Goal: Consume media (video, audio): Consume media (video, audio)

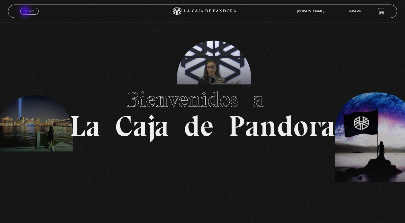
click at [26, 12] on span "Menu" at bounding box center [29, 11] width 9 height 3
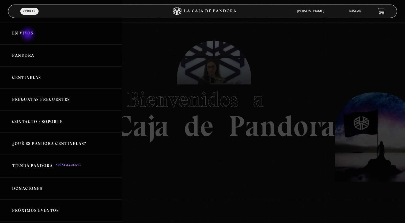
click at [28, 35] on link "En vivos" at bounding box center [60, 33] width 121 height 22
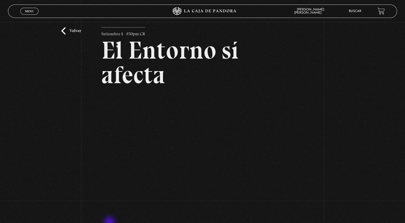
scroll to position [27, 0]
